Goal: Browse casually

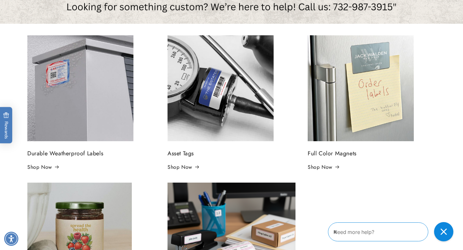
scroll to position [139, 0]
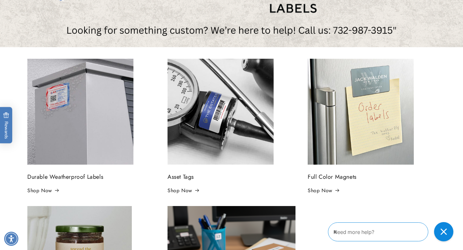
scroll to position [147, 0]
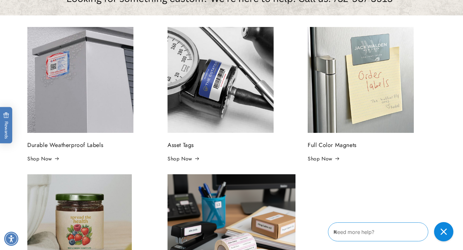
click at [216, 83] on img at bounding box center [220, 80] width 106 height 106
